Goal: Book appointment/travel/reservation

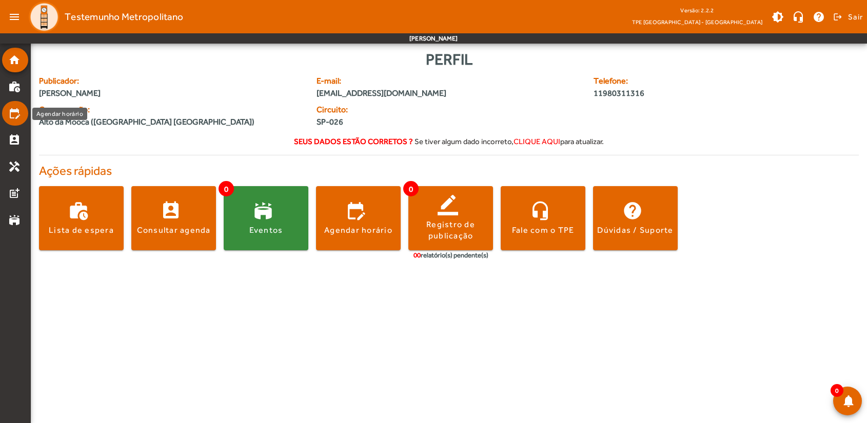
click at [17, 115] on mat-icon "edit_calendar" at bounding box center [14, 113] width 12 height 12
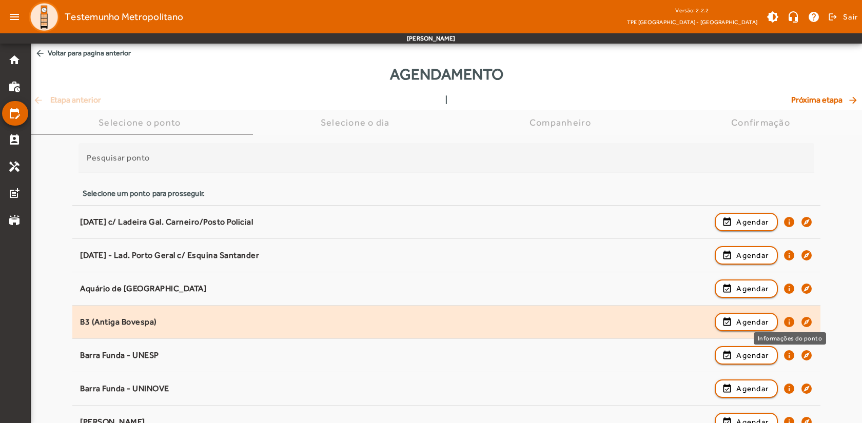
click at [788, 319] on mat-icon "info" at bounding box center [789, 322] width 12 height 12
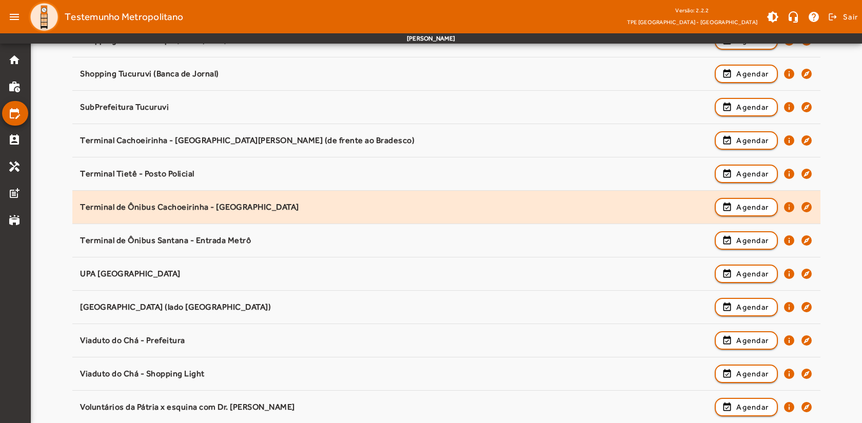
scroll to position [1283, 0]
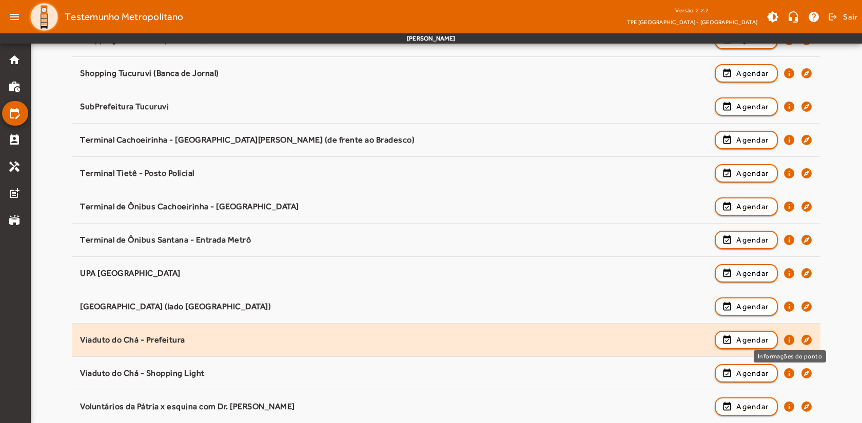
click at [791, 338] on mat-icon "info" at bounding box center [789, 340] width 12 height 12
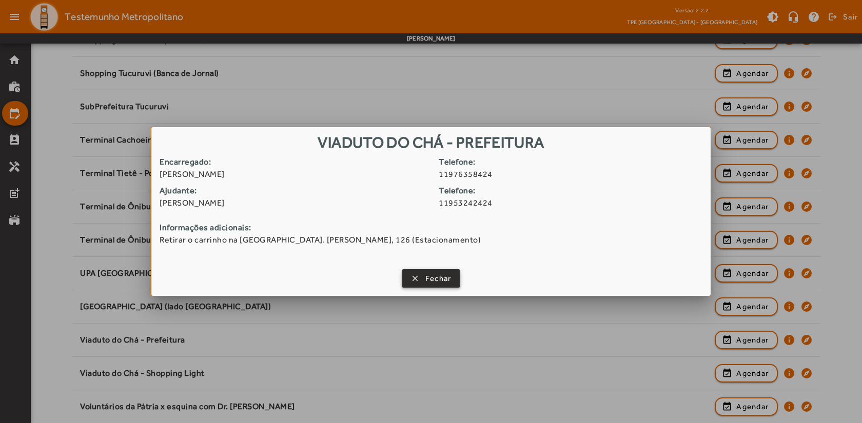
click at [430, 280] on span "Fechar" at bounding box center [438, 279] width 26 height 12
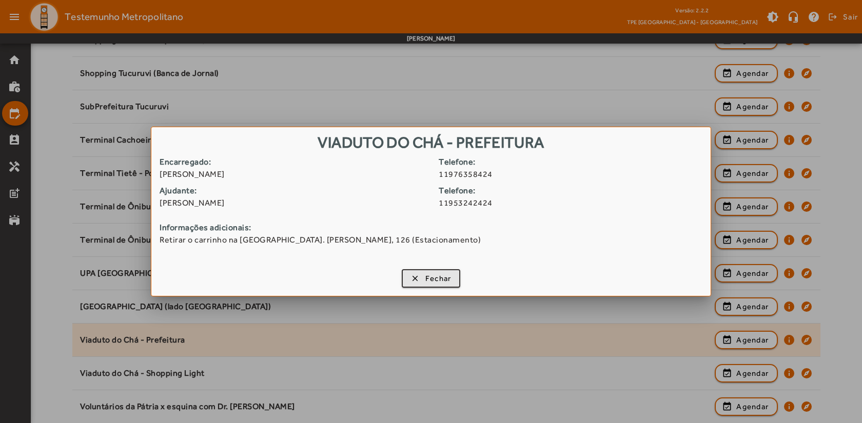
scroll to position [1283, 0]
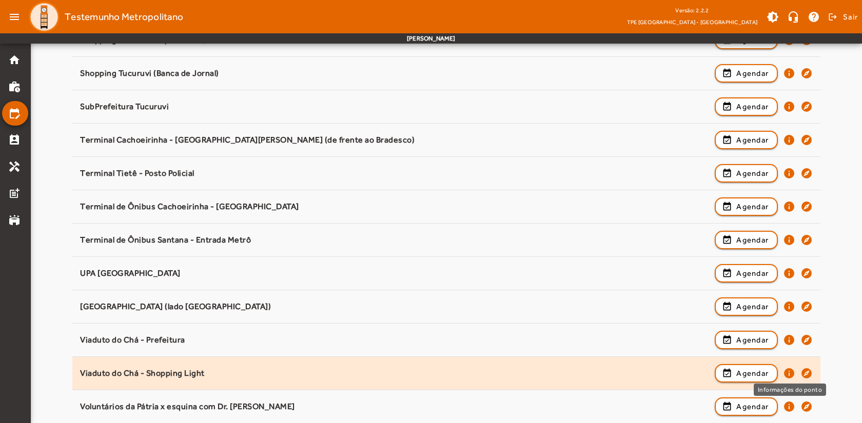
click at [791, 372] on mat-icon "info" at bounding box center [789, 373] width 12 height 12
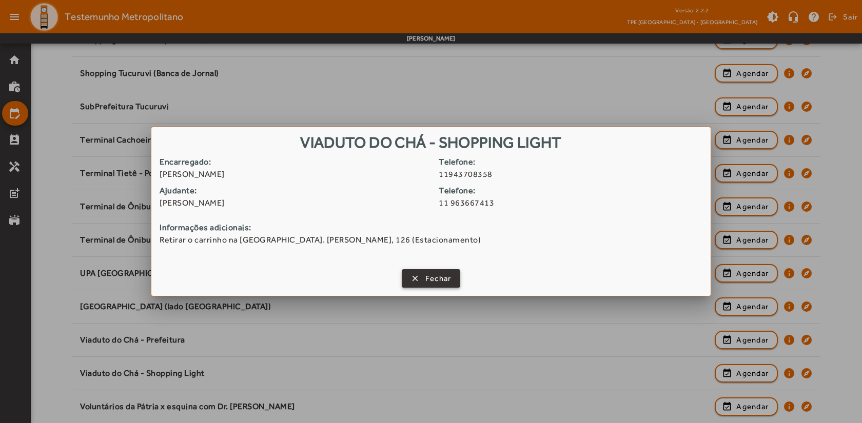
click at [426, 275] on span "Fechar" at bounding box center [438, 279] width 26 height 12
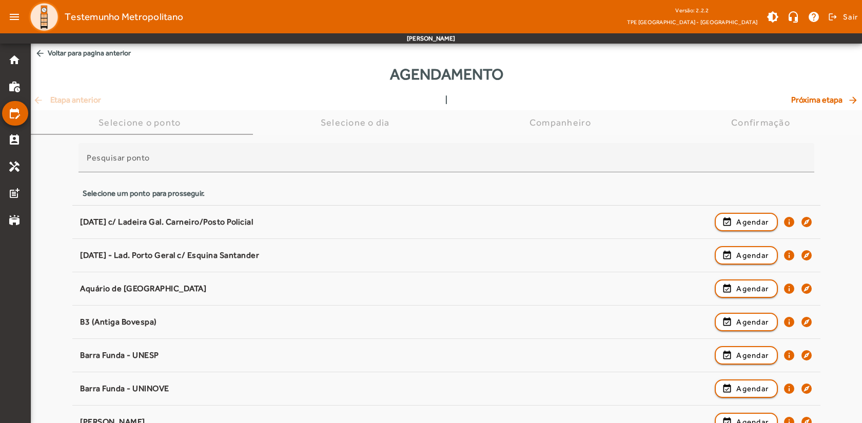
scroll to position [1283, 0]
